Goal: Transaction & Acquisition: Book appointment/travel/reservation

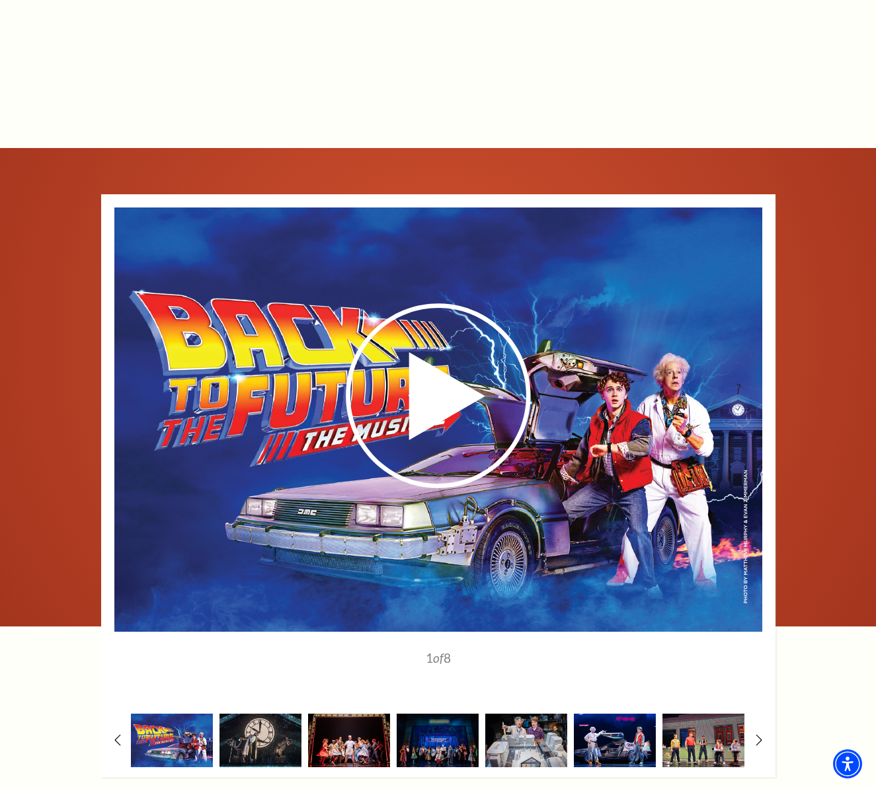
scroll to position [2103, 0]
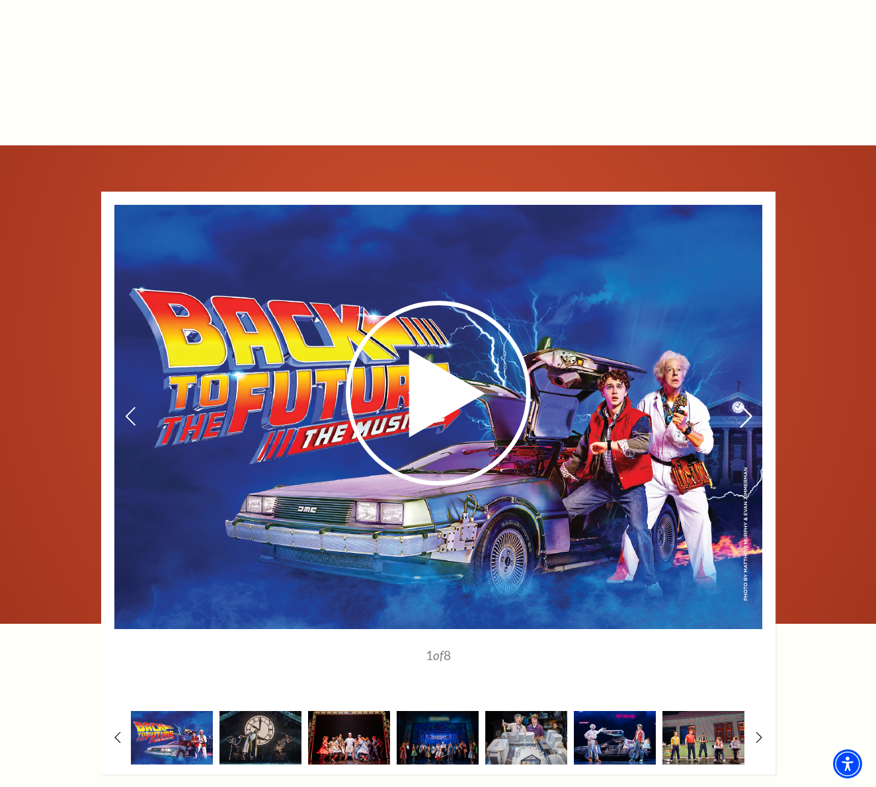
click at [743, 405] on icon at bounding box center [745, 416] width 14 height 23
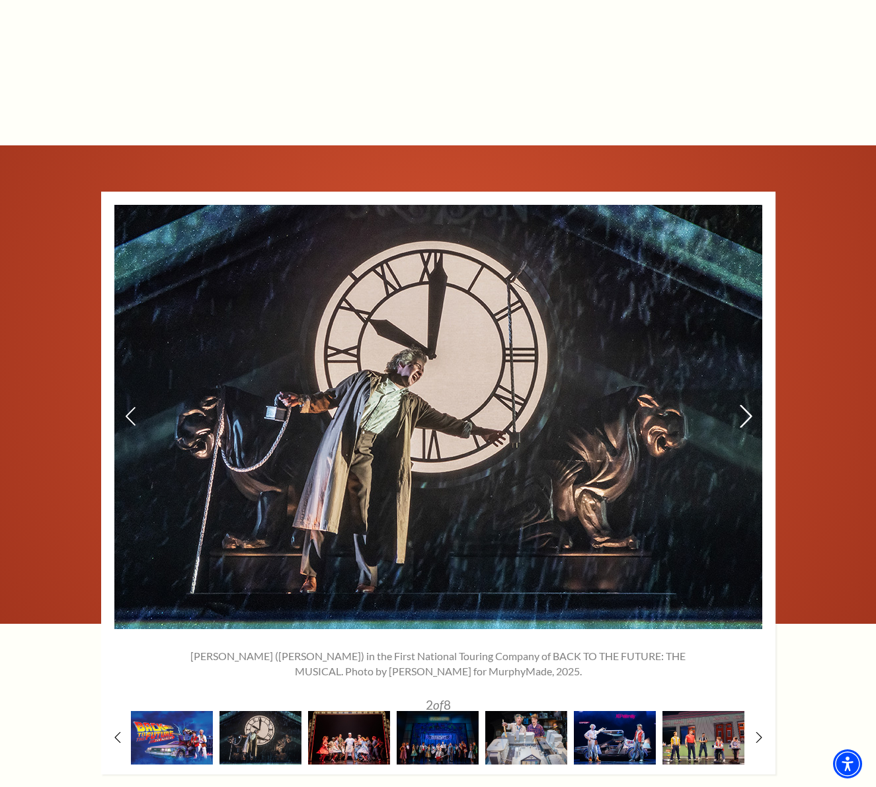
click at [743, 405] on icon at bounding box center [745, 416] width 14 height 23
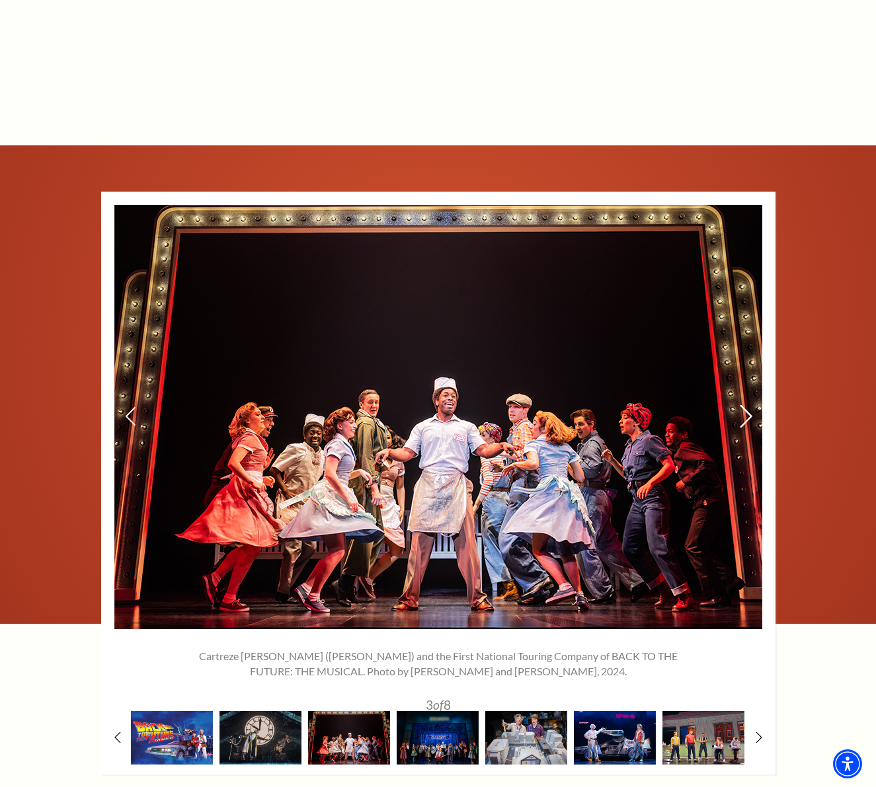
click at [743, 405] on icon at bounding box center [745, 416] width 14 height 23
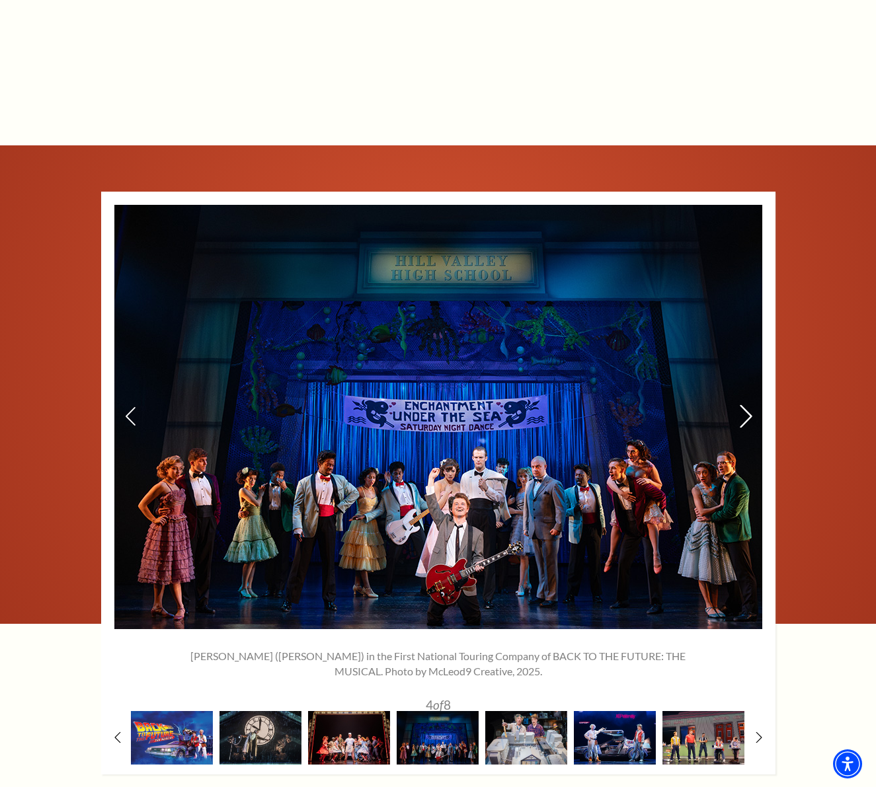
click at [743, 405] on icon at bounding box center [745, 416] width 14 height 23
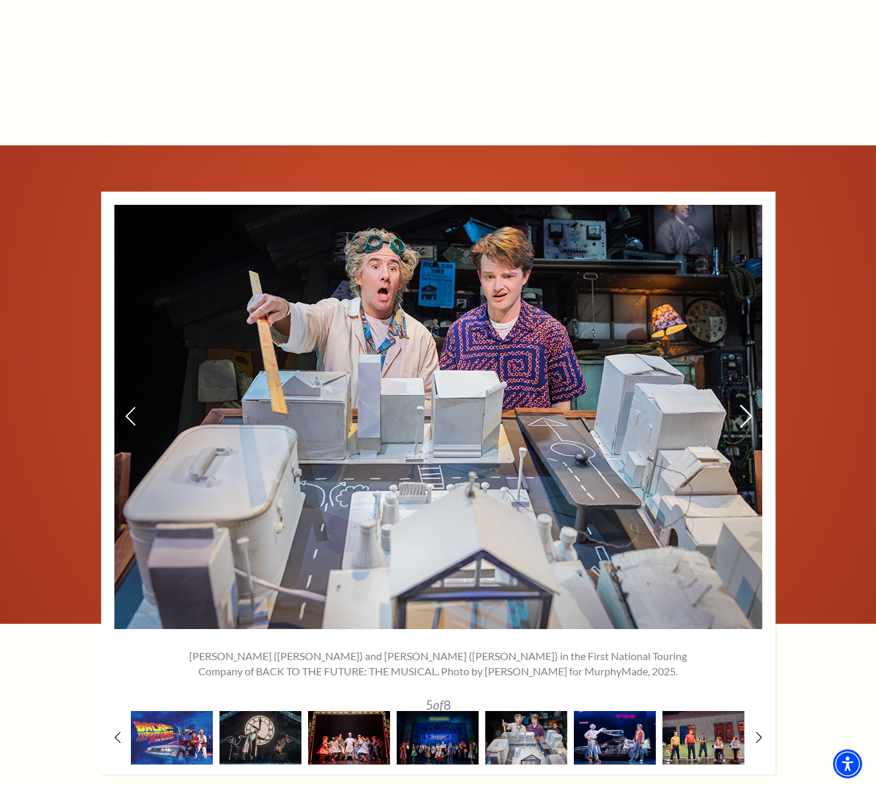
click at [743, 405] on icon at bounding box center [745, 416] width 14 height 23
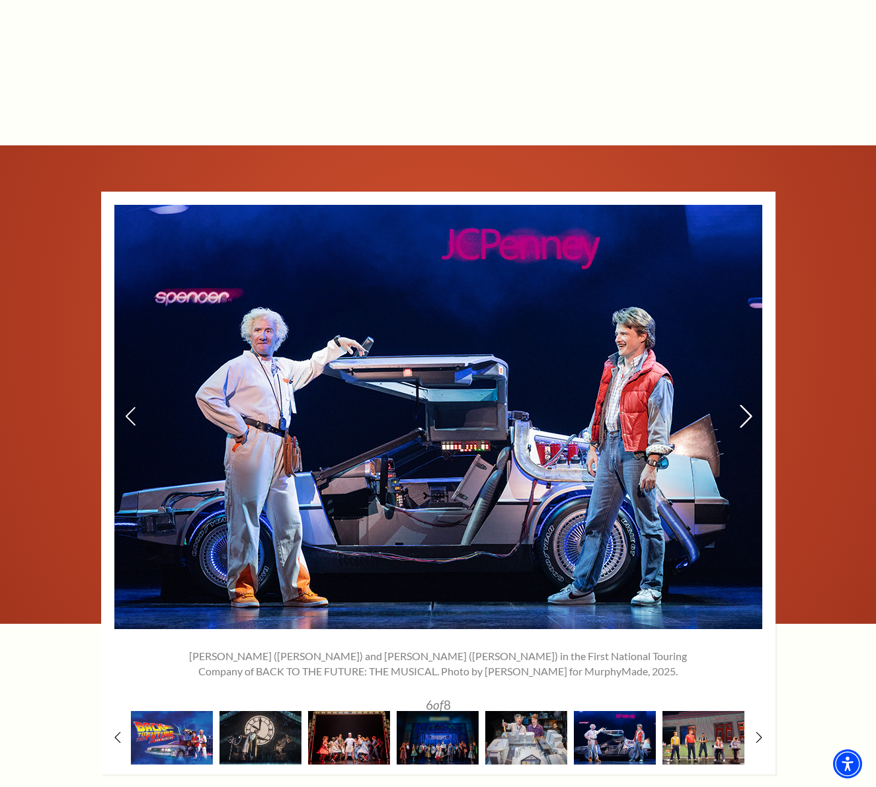
click at [743, 405] on icon at bounding box center [745, 416] width 14 height 23
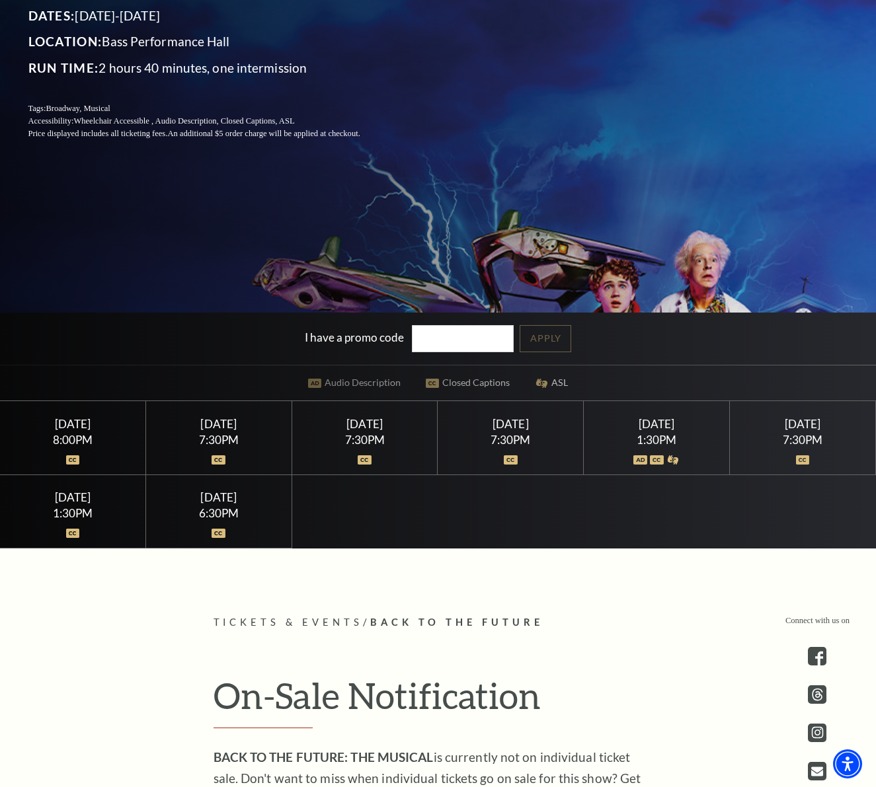
scroll to position [0, 0]
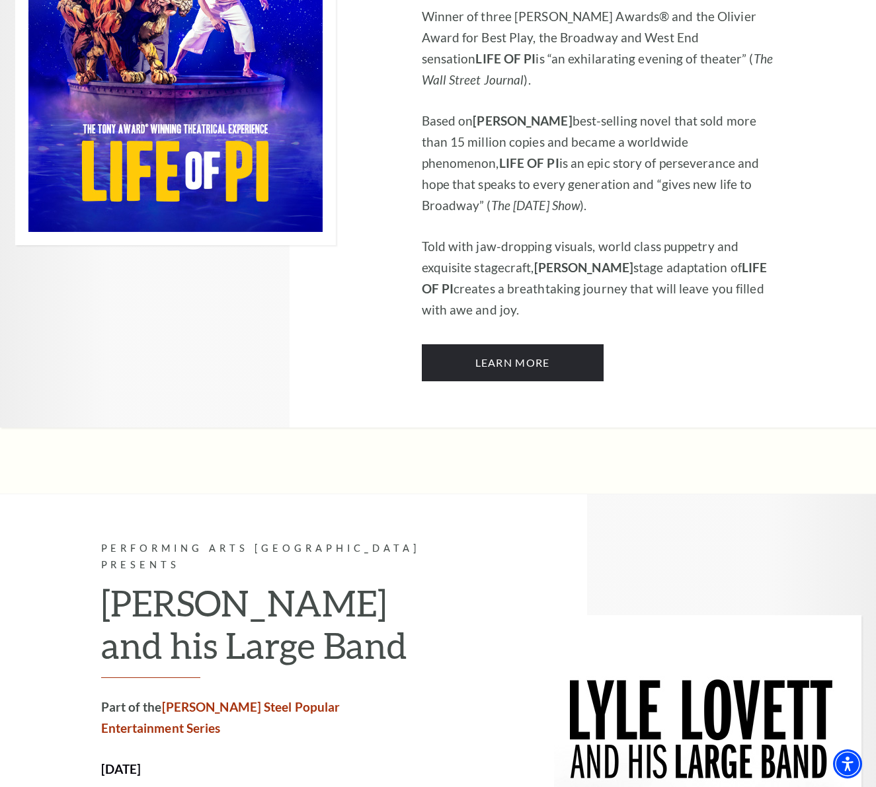
scroll to position [978, 0]
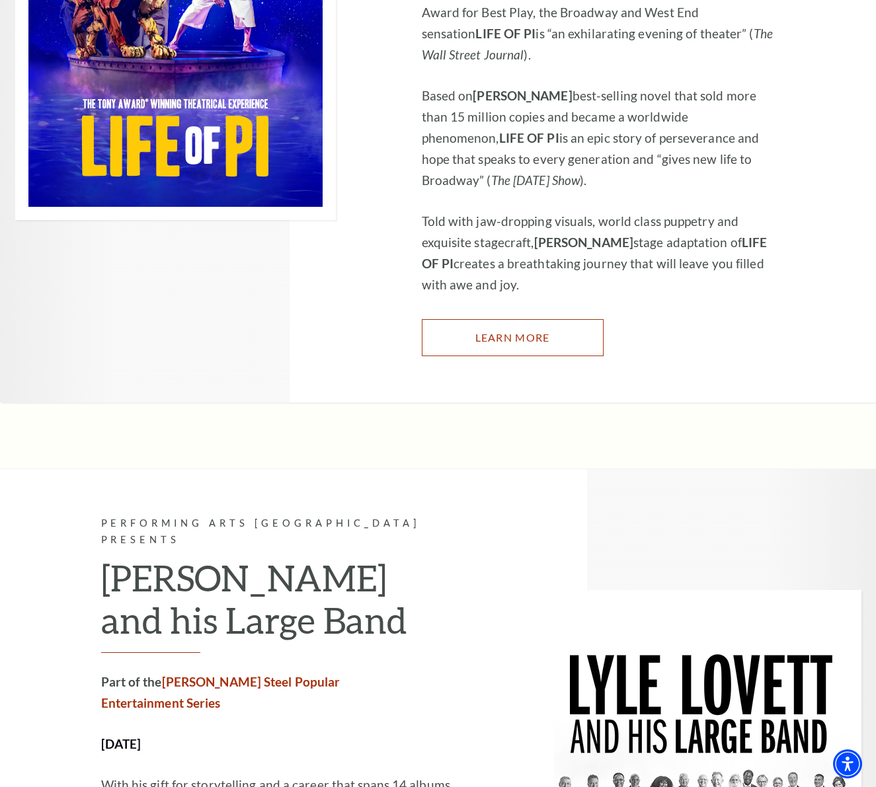
click at [516, 319] on link "Learn More" at bounding box center [513, 337] width 182 height 37
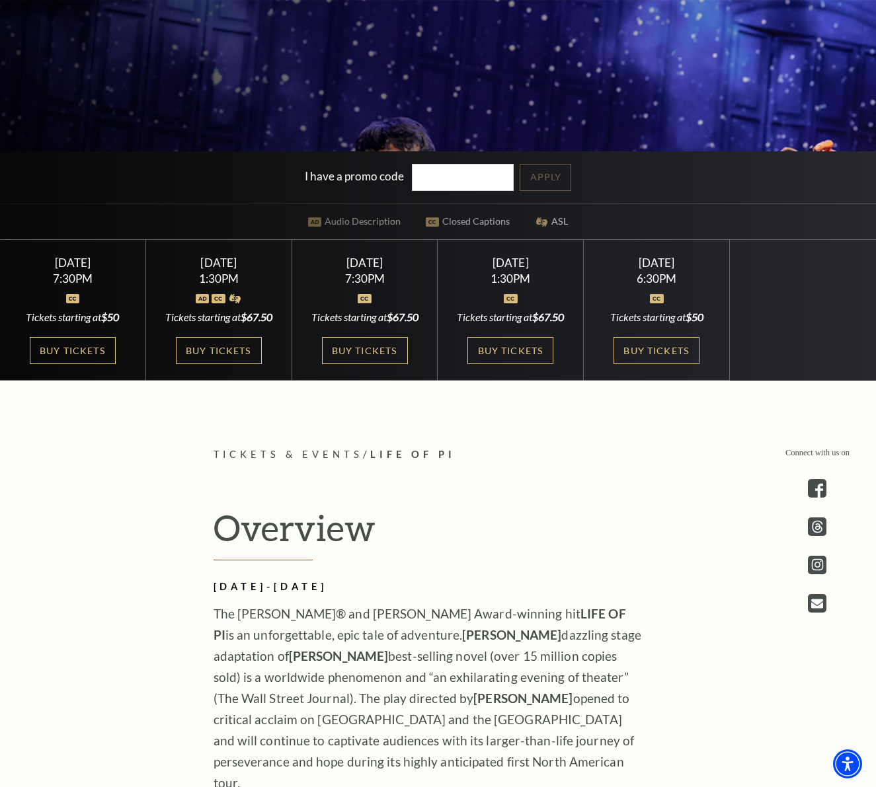
scroll to position [1, 0]
